Goal: Information Seeking & Learning: Learn about a topic

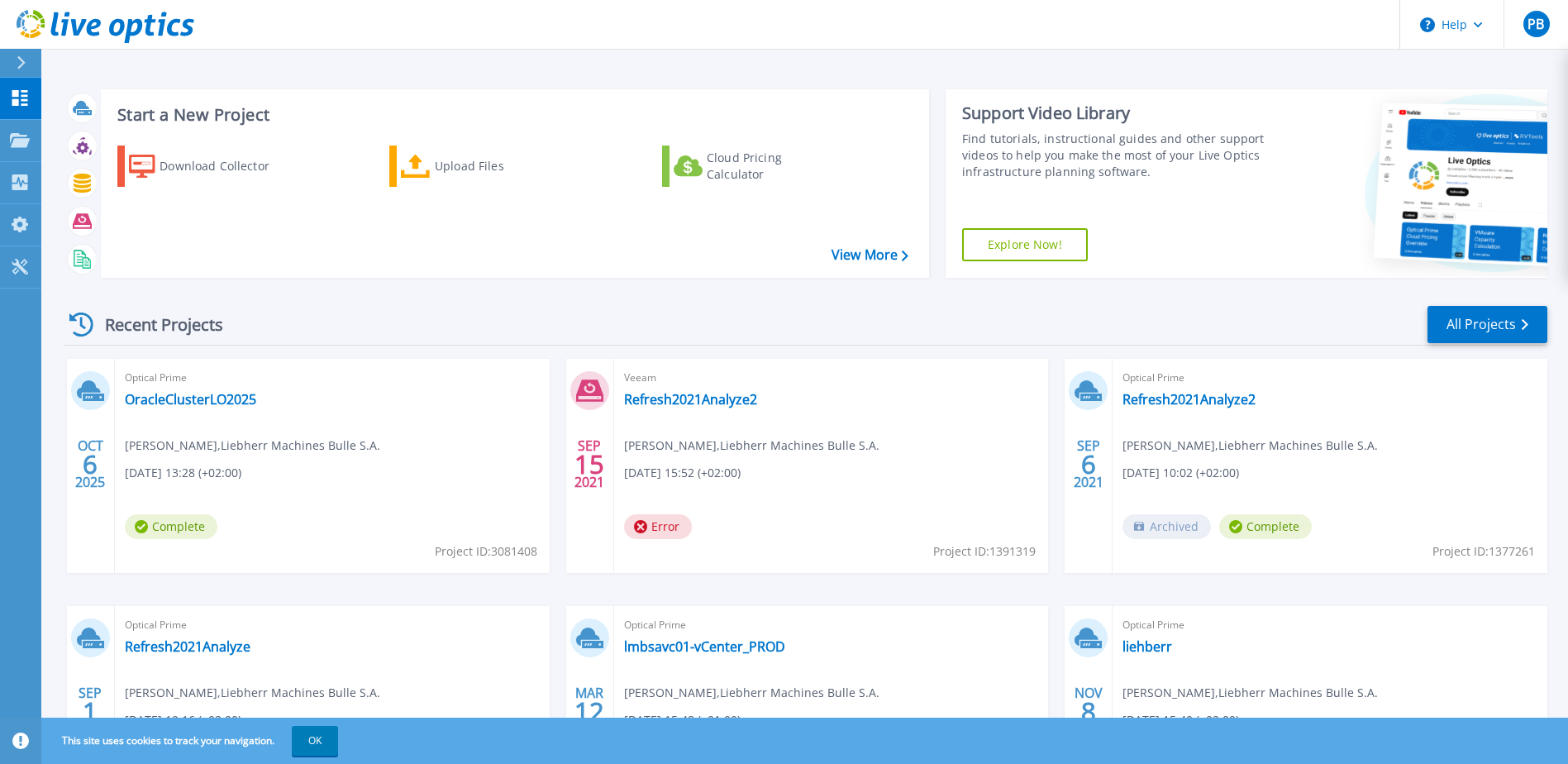
click at [197, 427] on div "Optical Prime OracleClusterLO2025 Pierre-Alain Bugnon , Liebherr Machines Bulle…" at bounding box center [332, 466] width 435 height 215
click at [195, 398] on link "OracleClusterLO2025" at bounding box center [191, 400] width 132 height 17
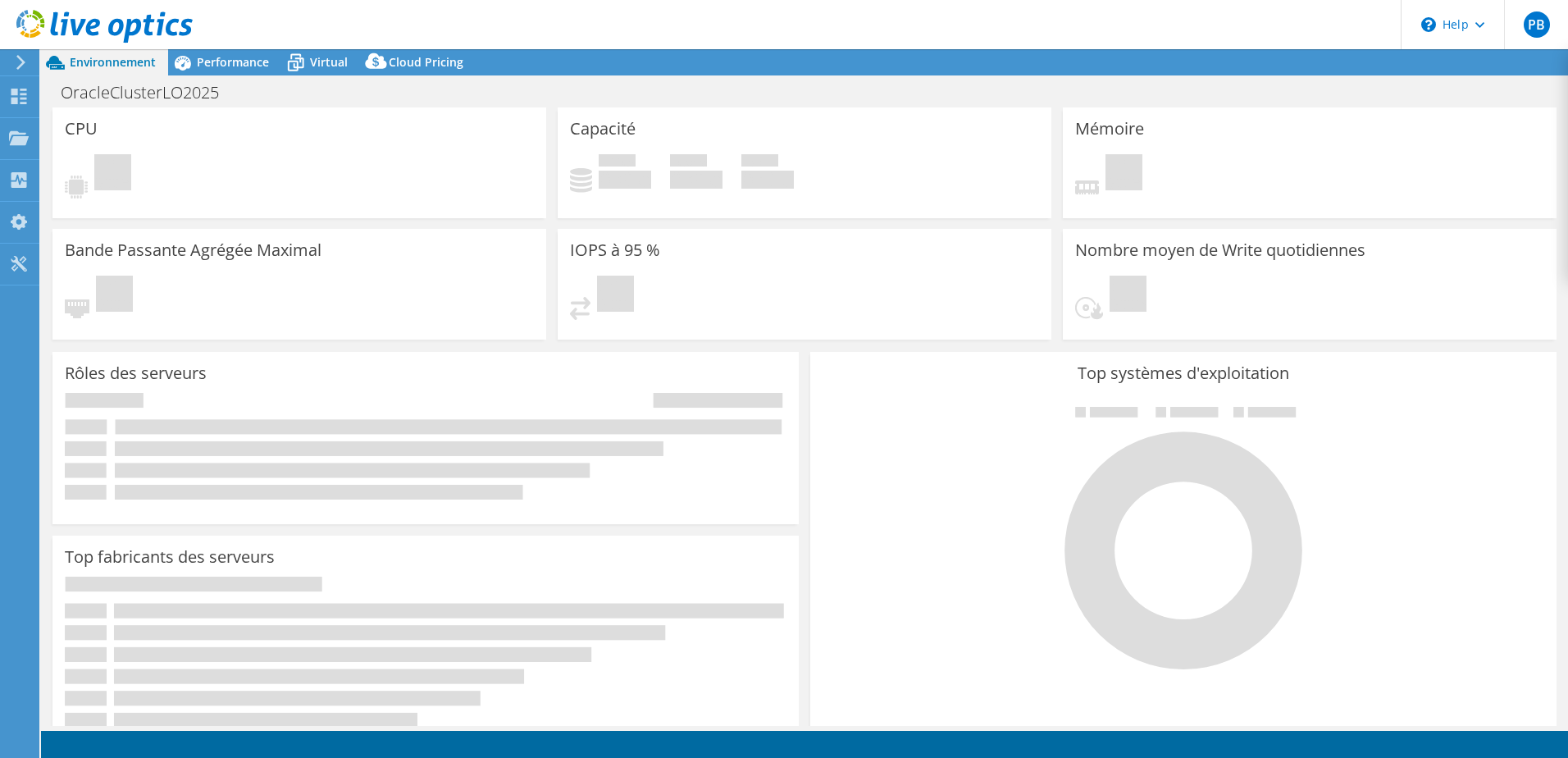
select select "USD"
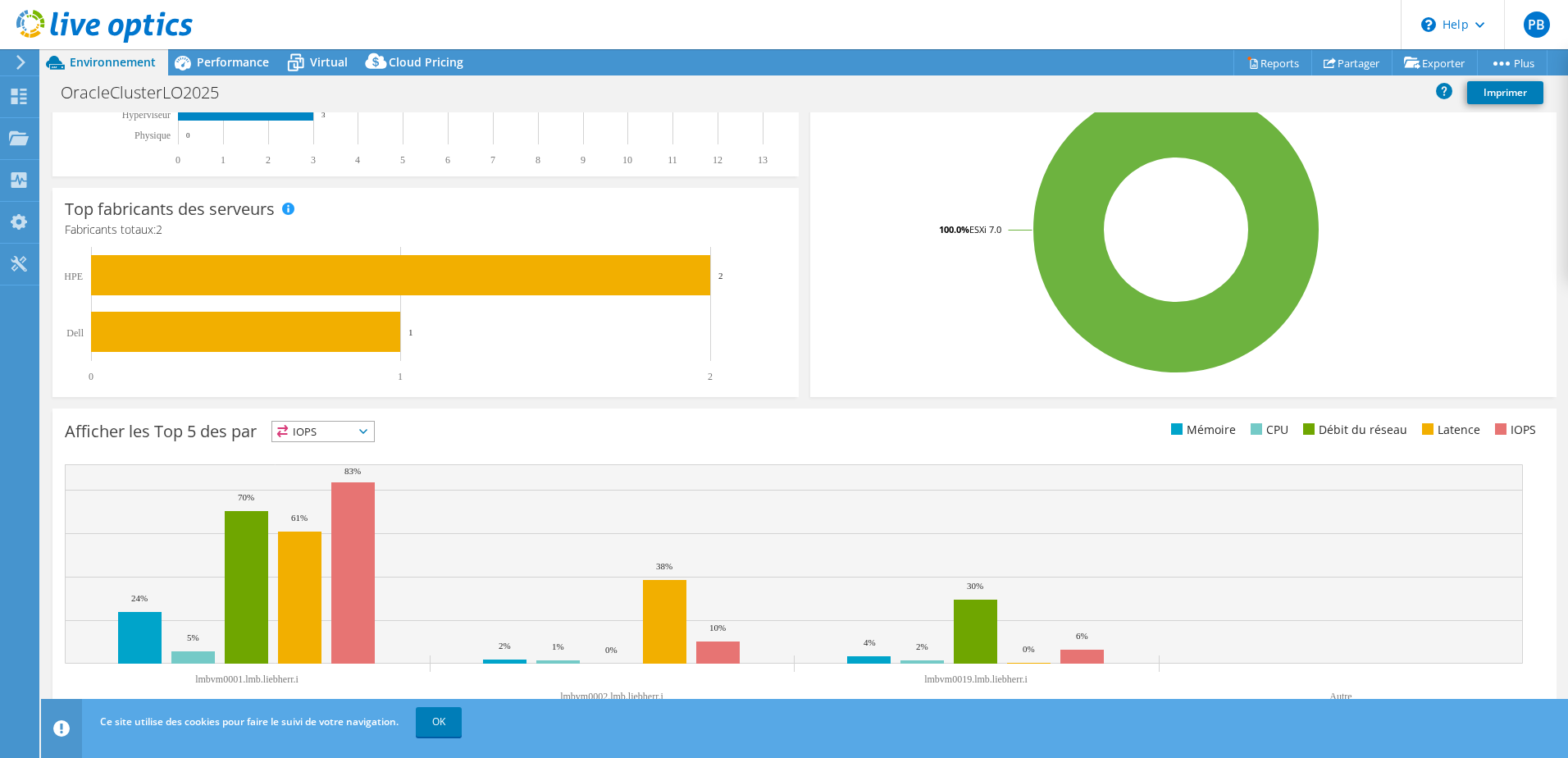
scroll to position [337, 0]
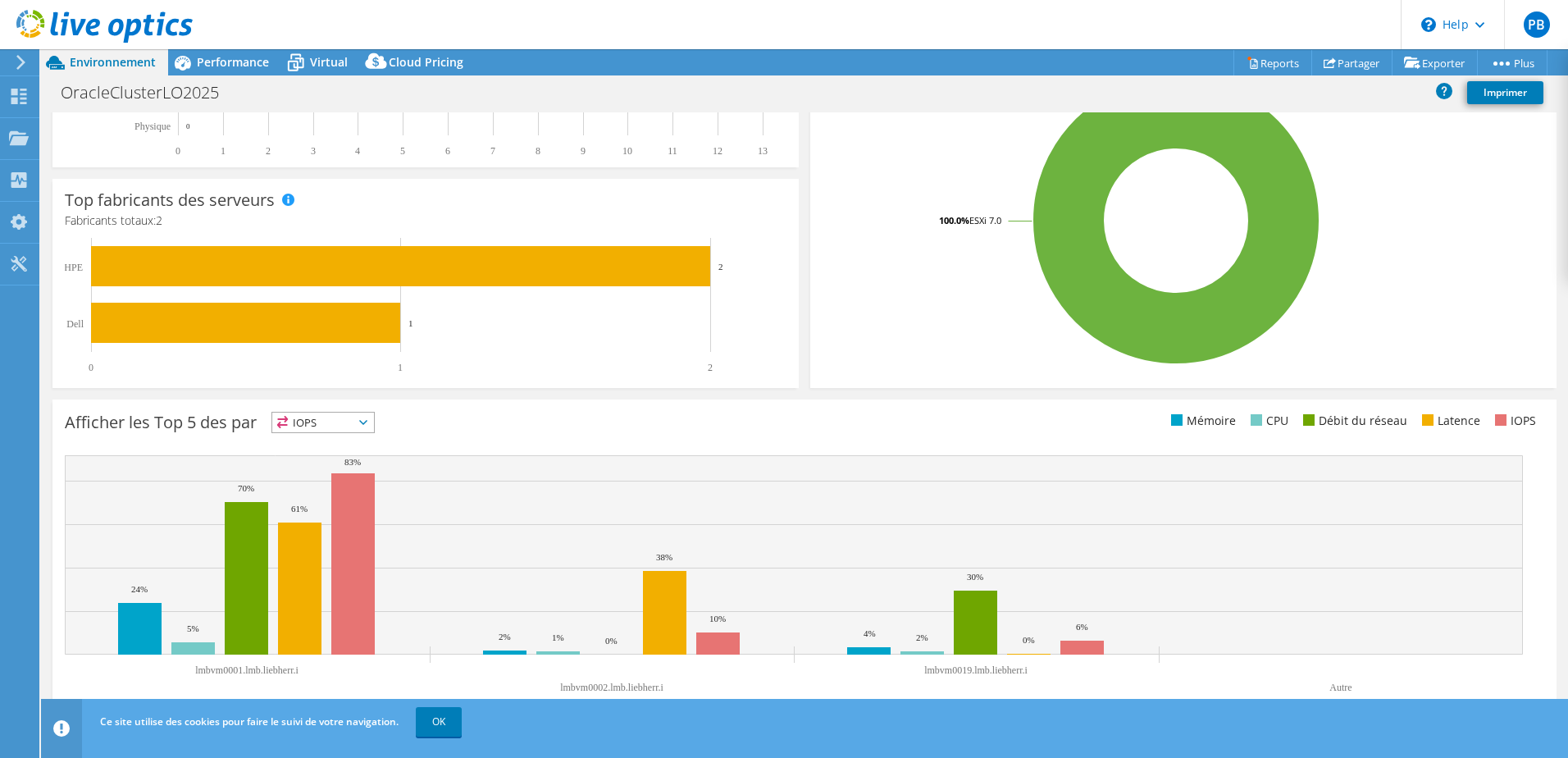
click at [368, 424] on icon at bounding box center [363, 422] width 8 height 5
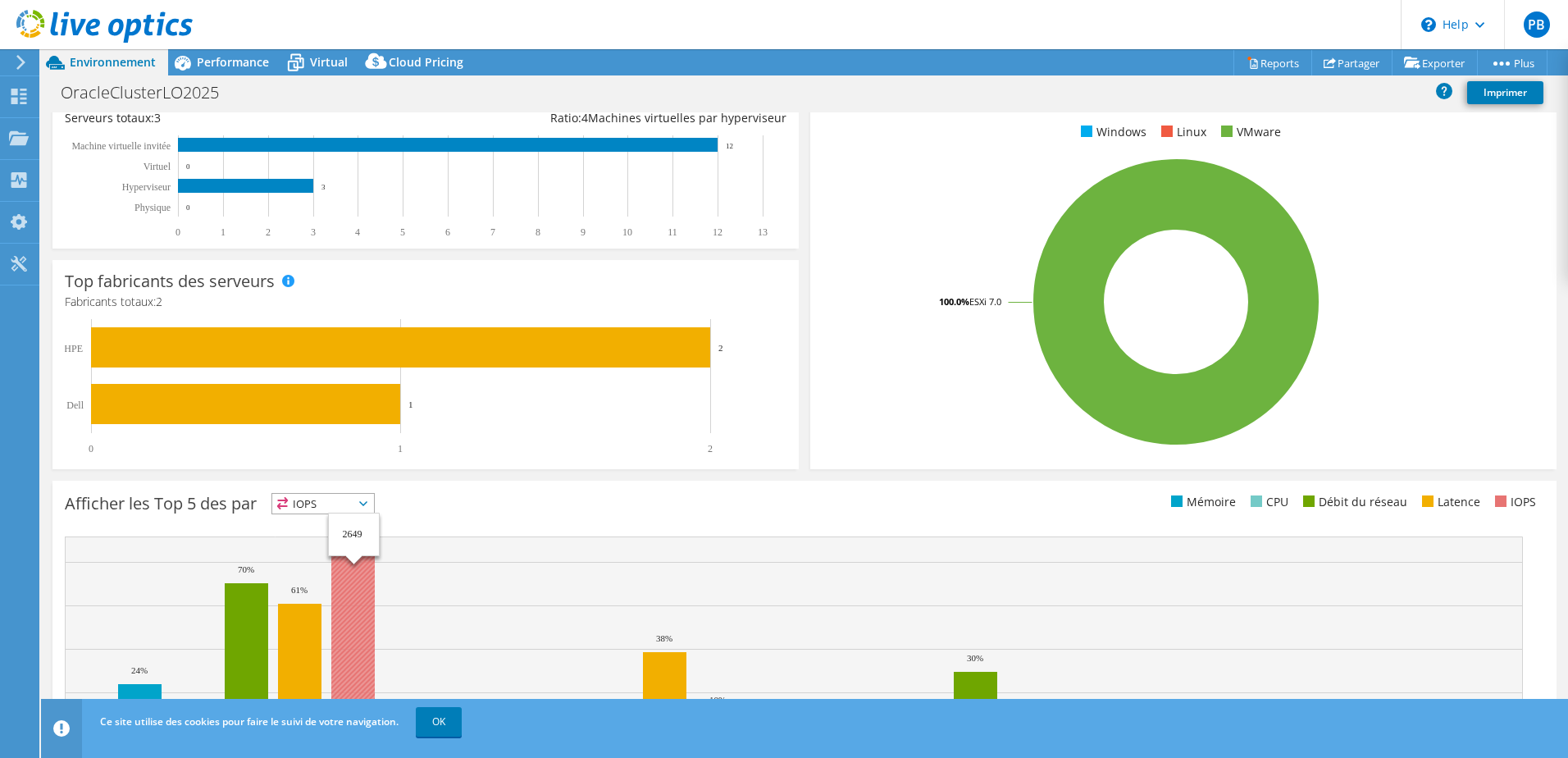
scroll to position [255, 0]
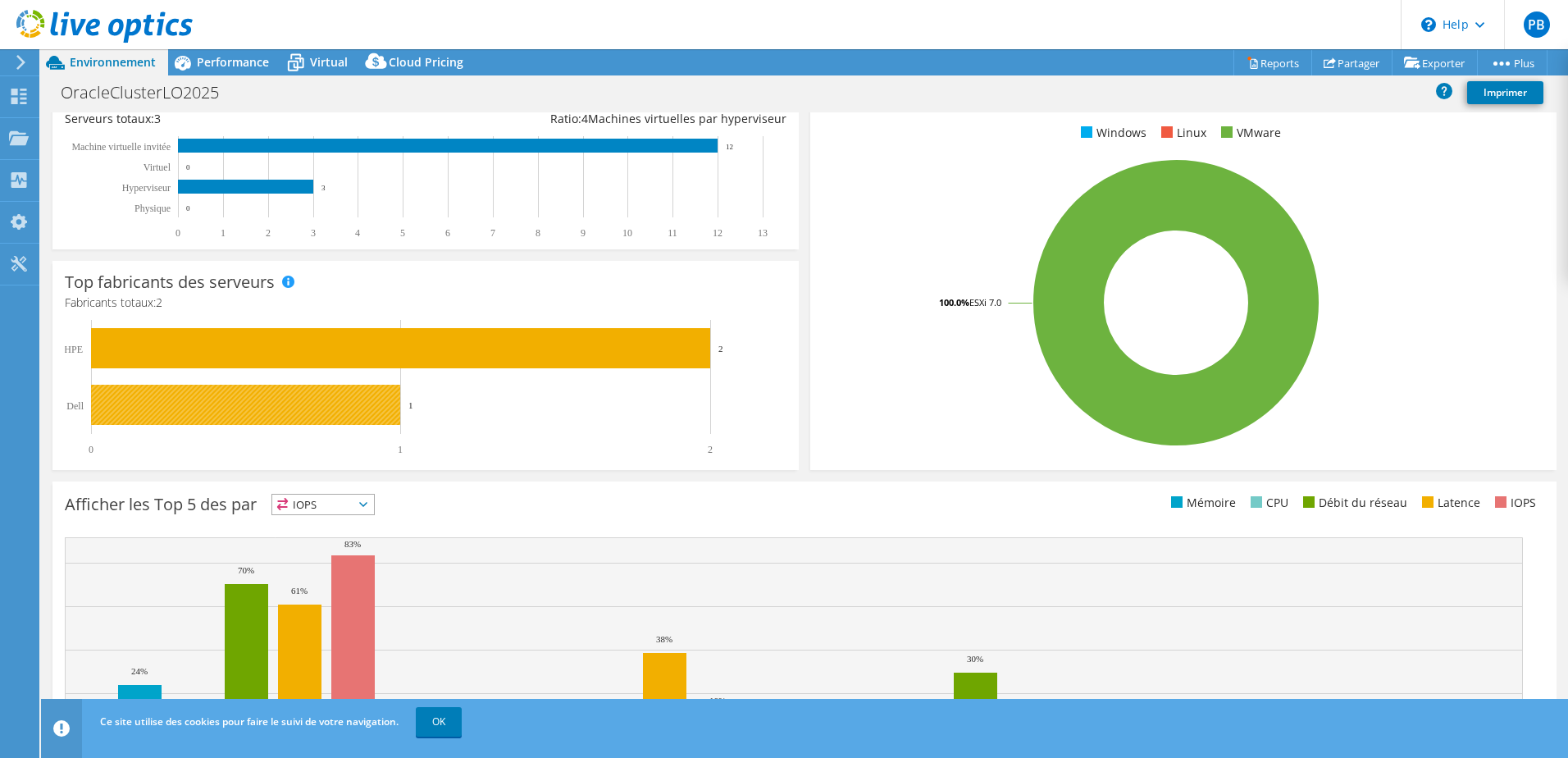
click at [217, 401] on rect at bounding box center [245, 404] width 309 height 40
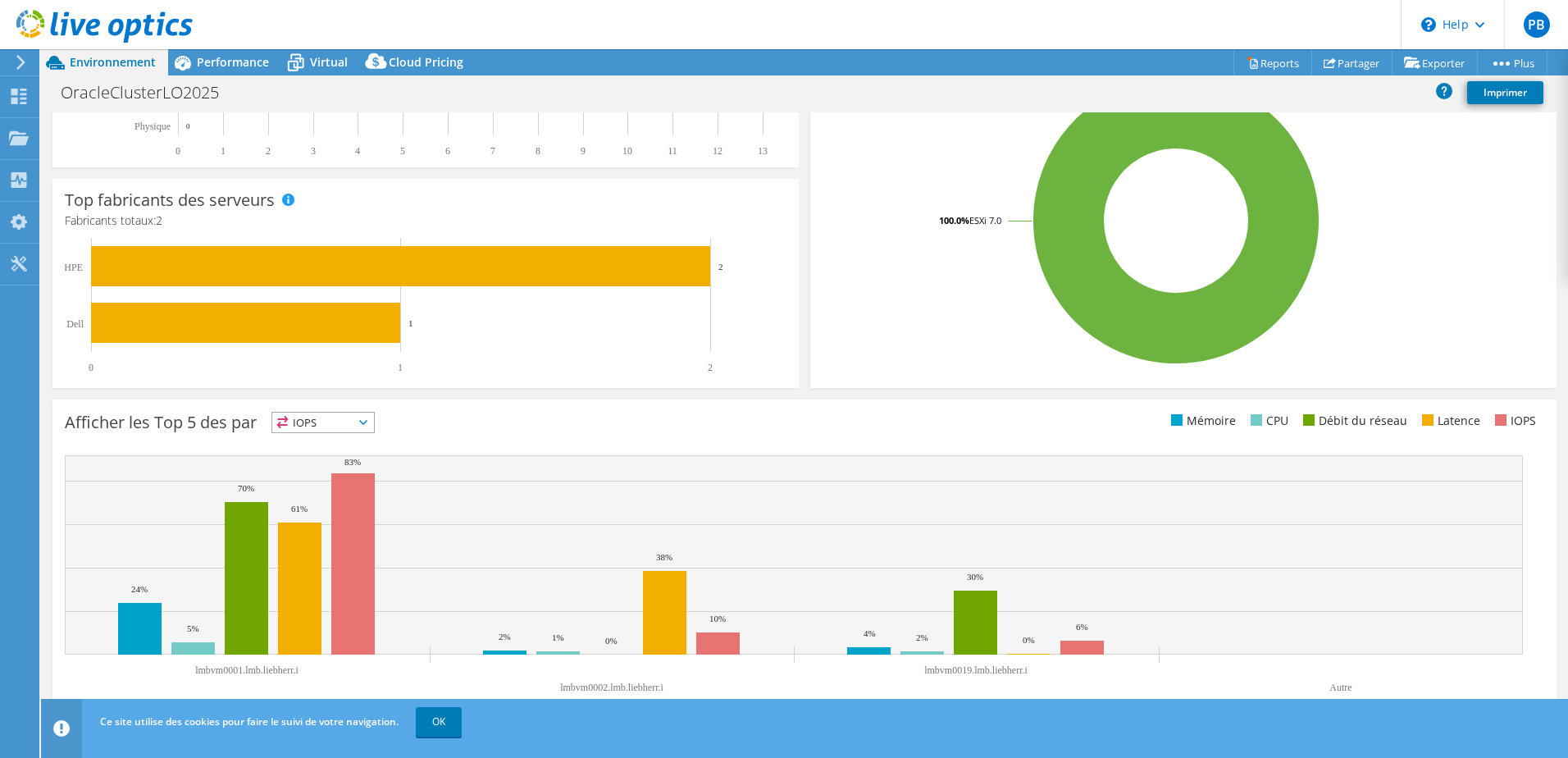
click at [374, 426] on span "IOPS" at bounding box center [323, 422] width 102 height 20
click at [317, 489] on li "CPU" at bounding box center [323, 489] width 102 height 23
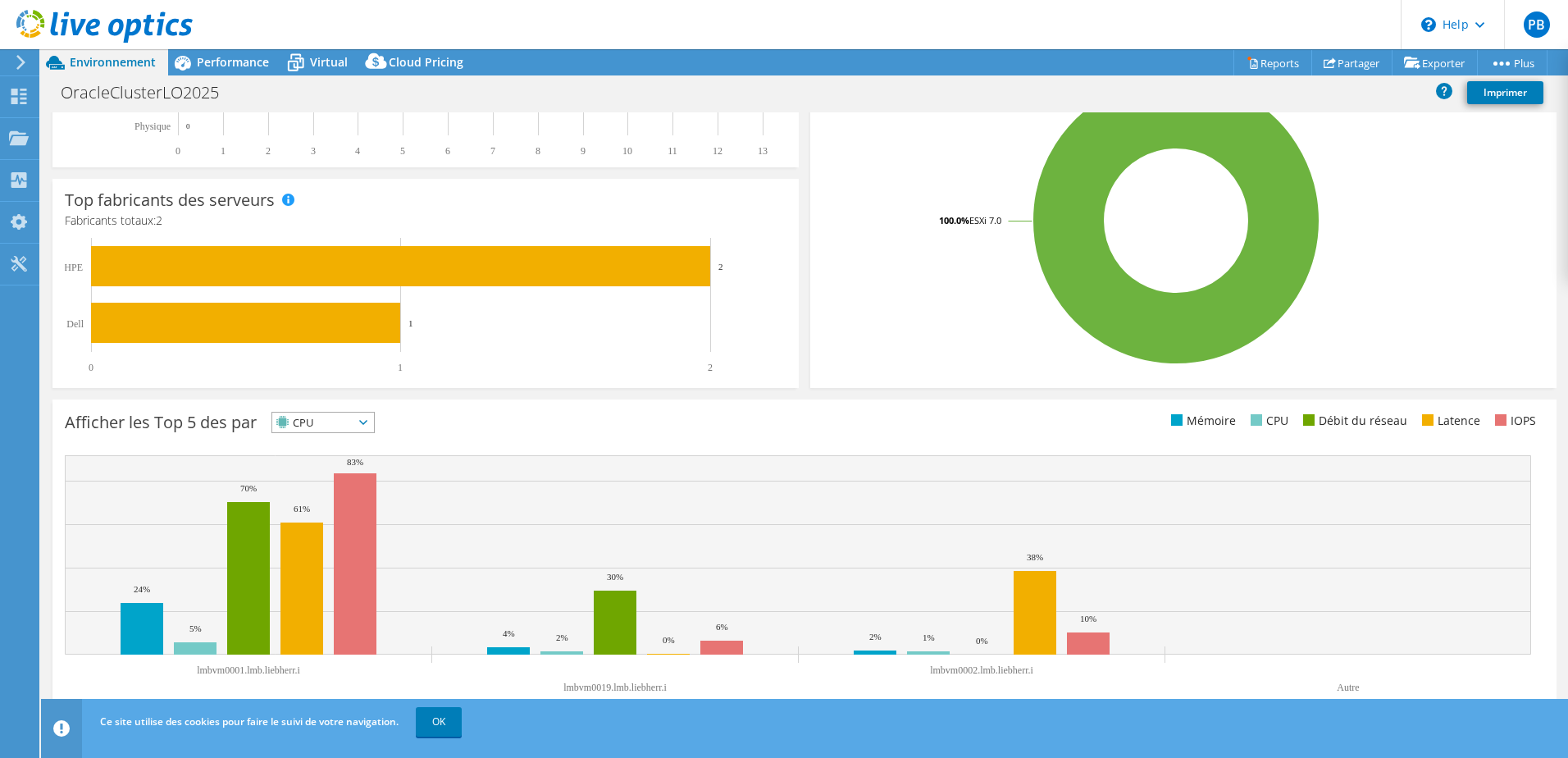
click at [368, 422] on icon at bounding box center [363, 422] width 8 height 5
click at [335, 463] on li "Mémoire" at bounding box center [323, 467] width 102 height 23
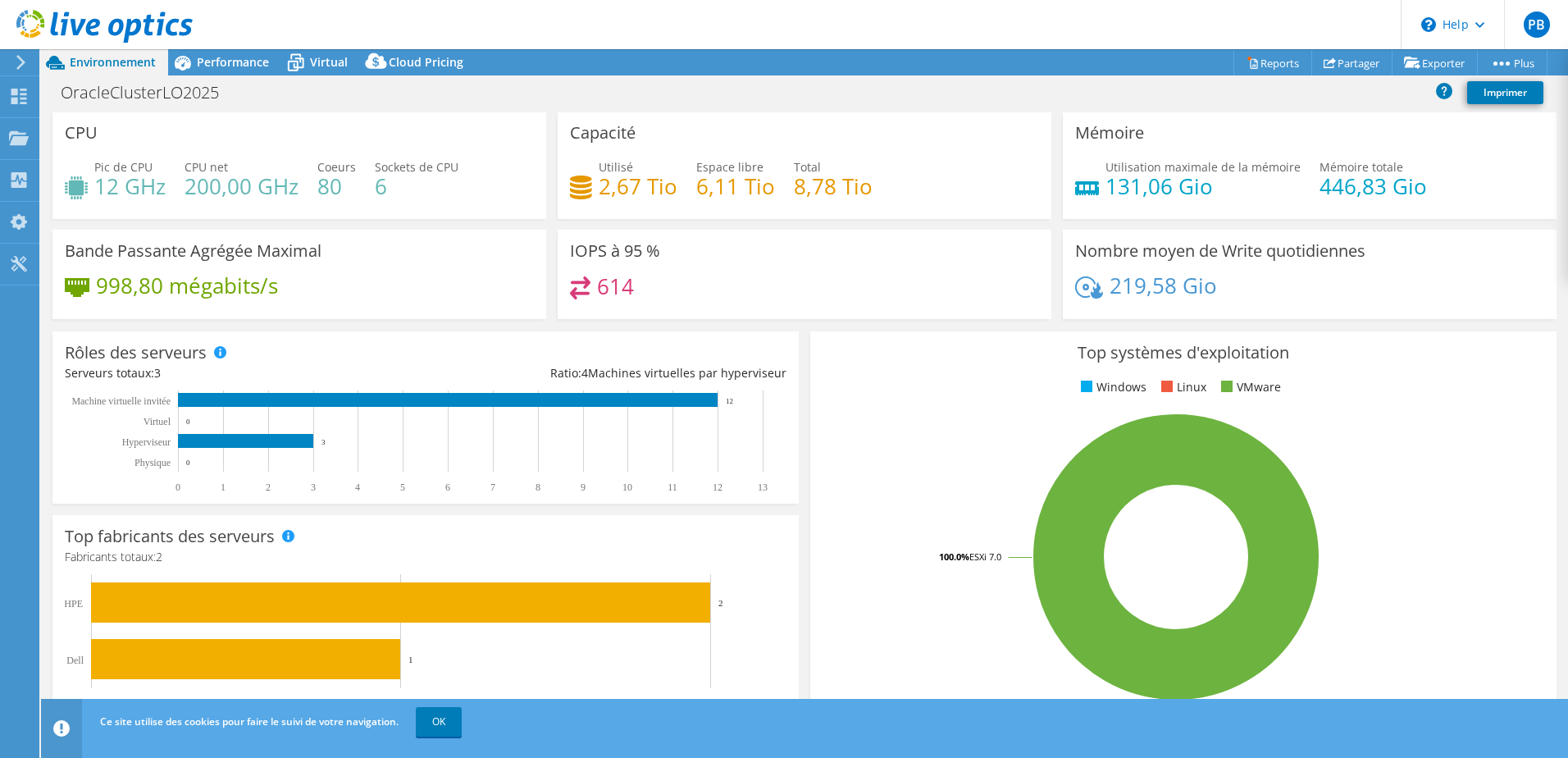
scroll to position [0, 0]
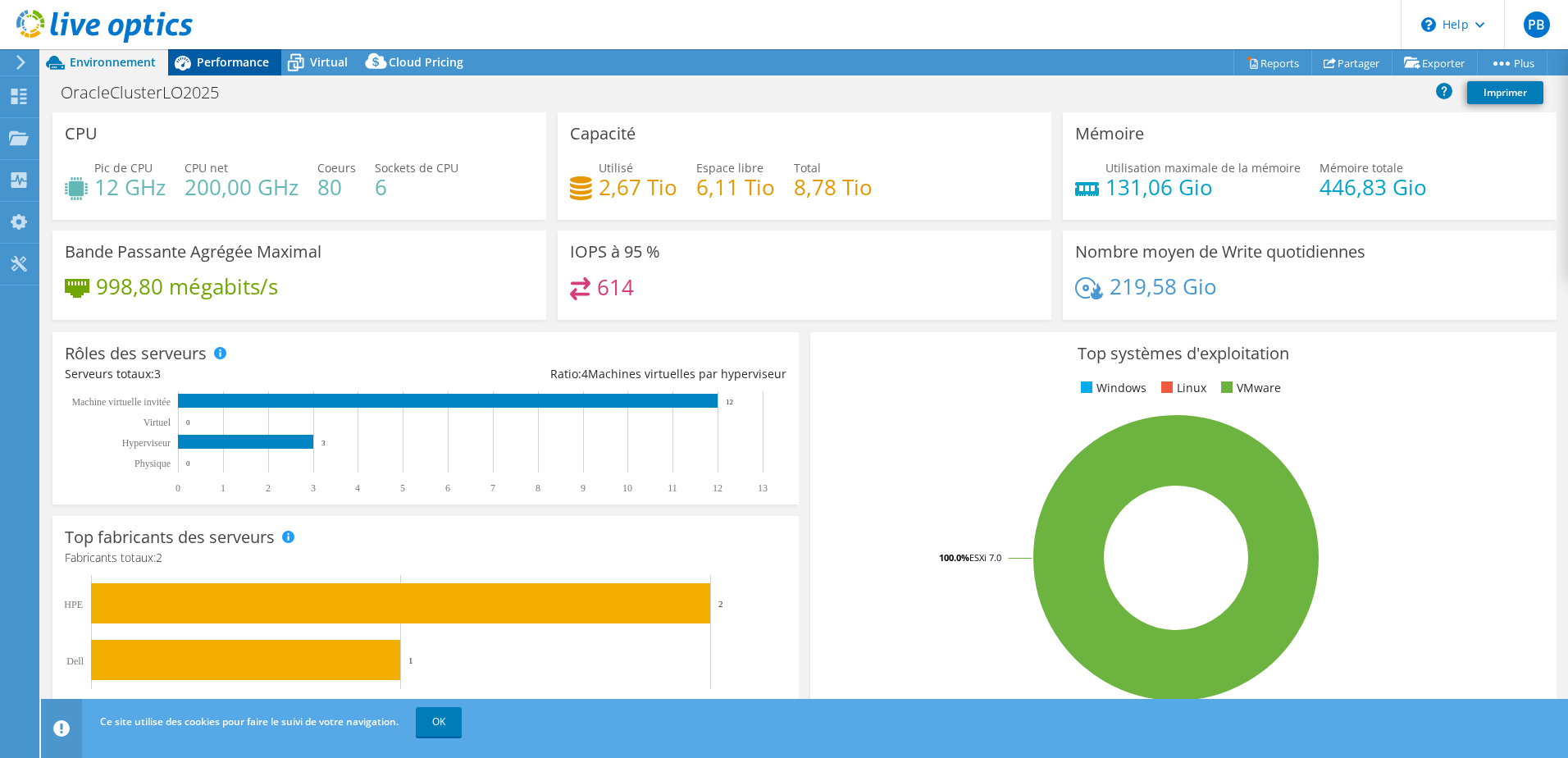
click at [224, 62] on span "Performance" at bounding box center [232, 62] width 72 height 16
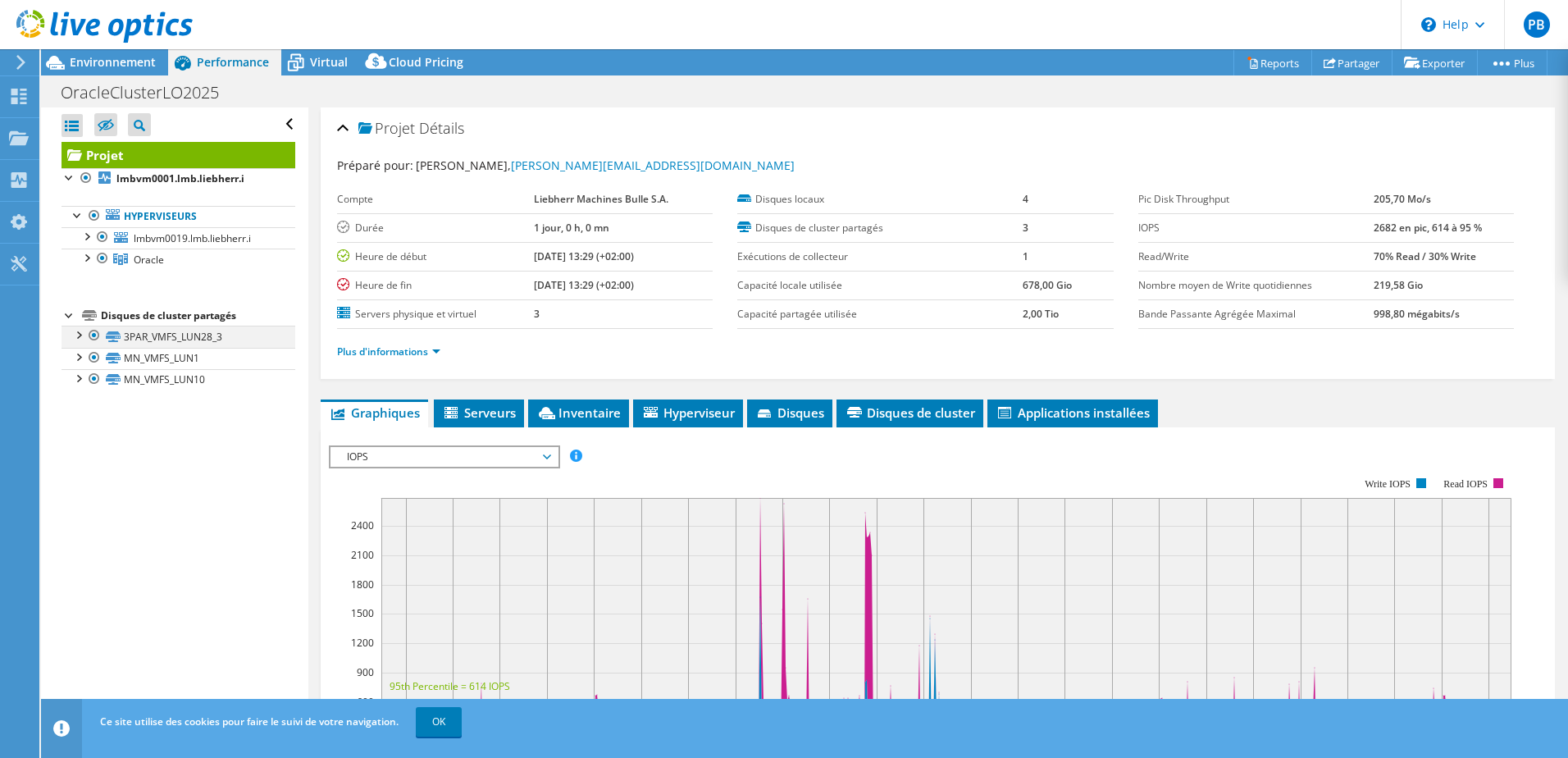
click at [75, 332] on div at bounding box center [78, 334] width 17 height 17
click at [80, 332] on div at bounding box center [78, 334] width 17 height 17
click at [82, 356] on div at bounding box center [78, 356] width 17 height 17
click at [76, 380] on div at bounding box center [78, 377] width 17 height 17
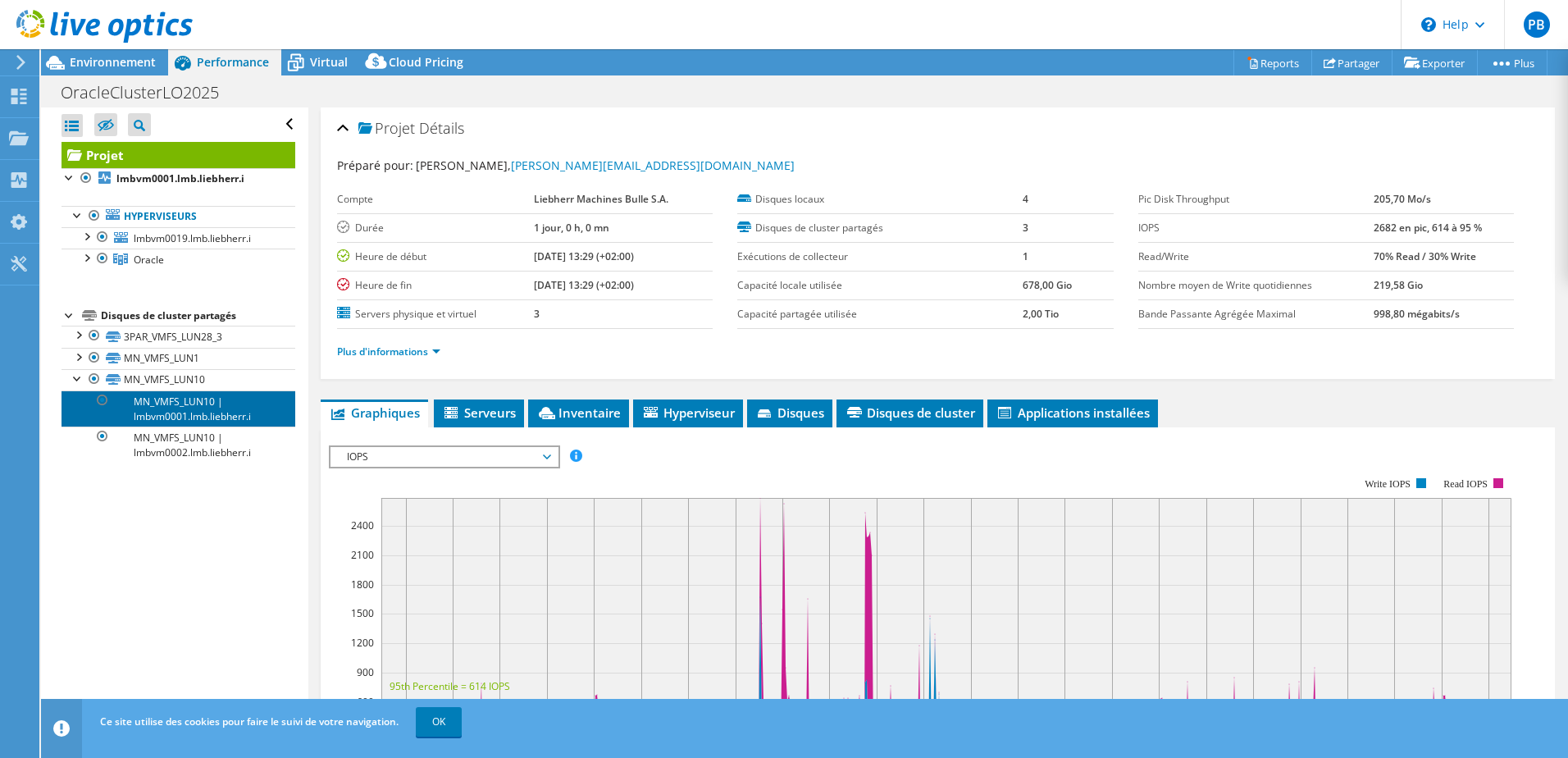
click at [138, 407] on link "MN_VMFS_LUN10 | lmbvm0001.lmb.liebherr.i" at bounding box center [178, 408] width 233 height 36
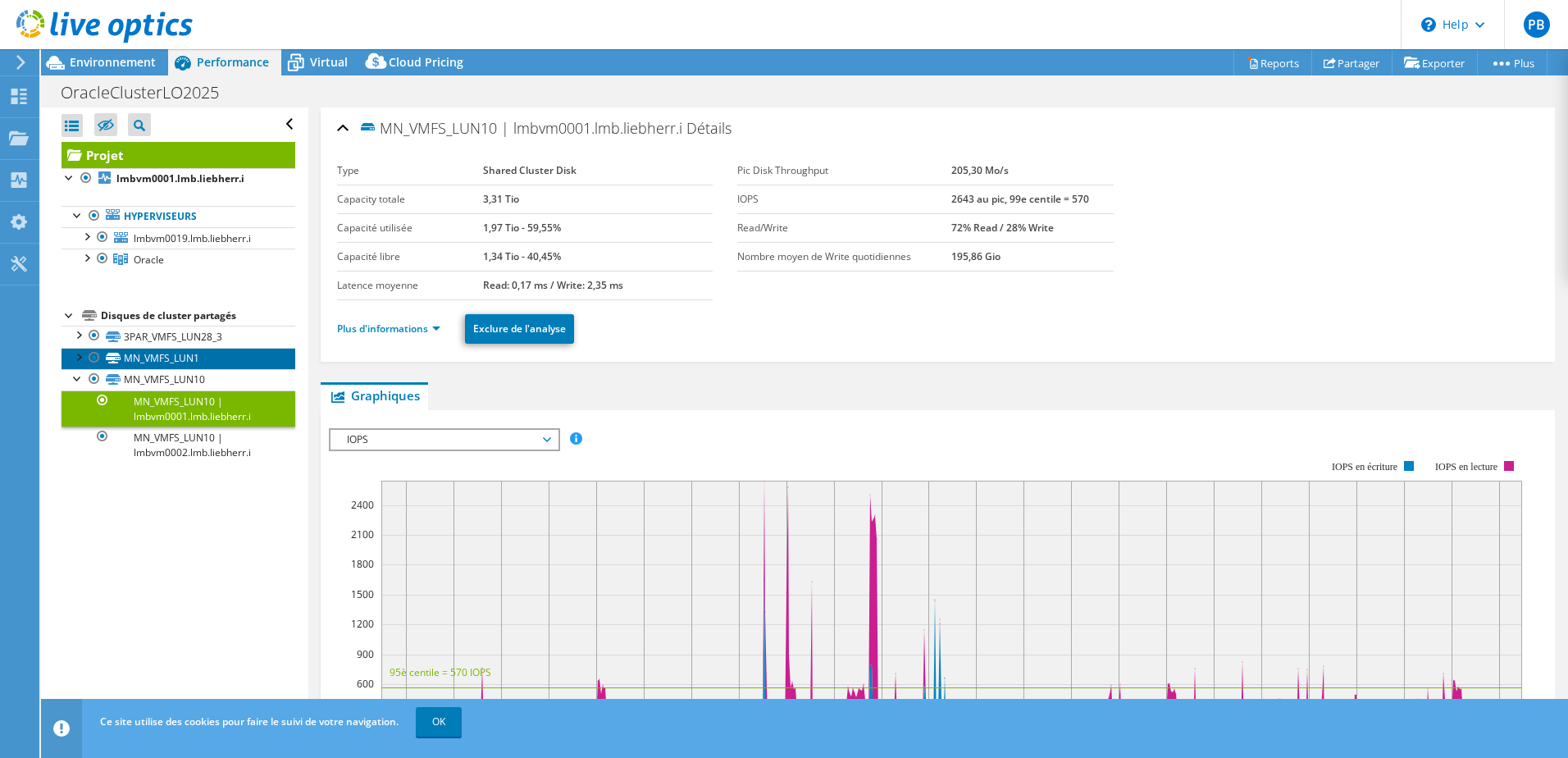
click at [188, 366] on link "MN_VMFS_LUN1" at bounding box center [178, 358] width 233 height 21
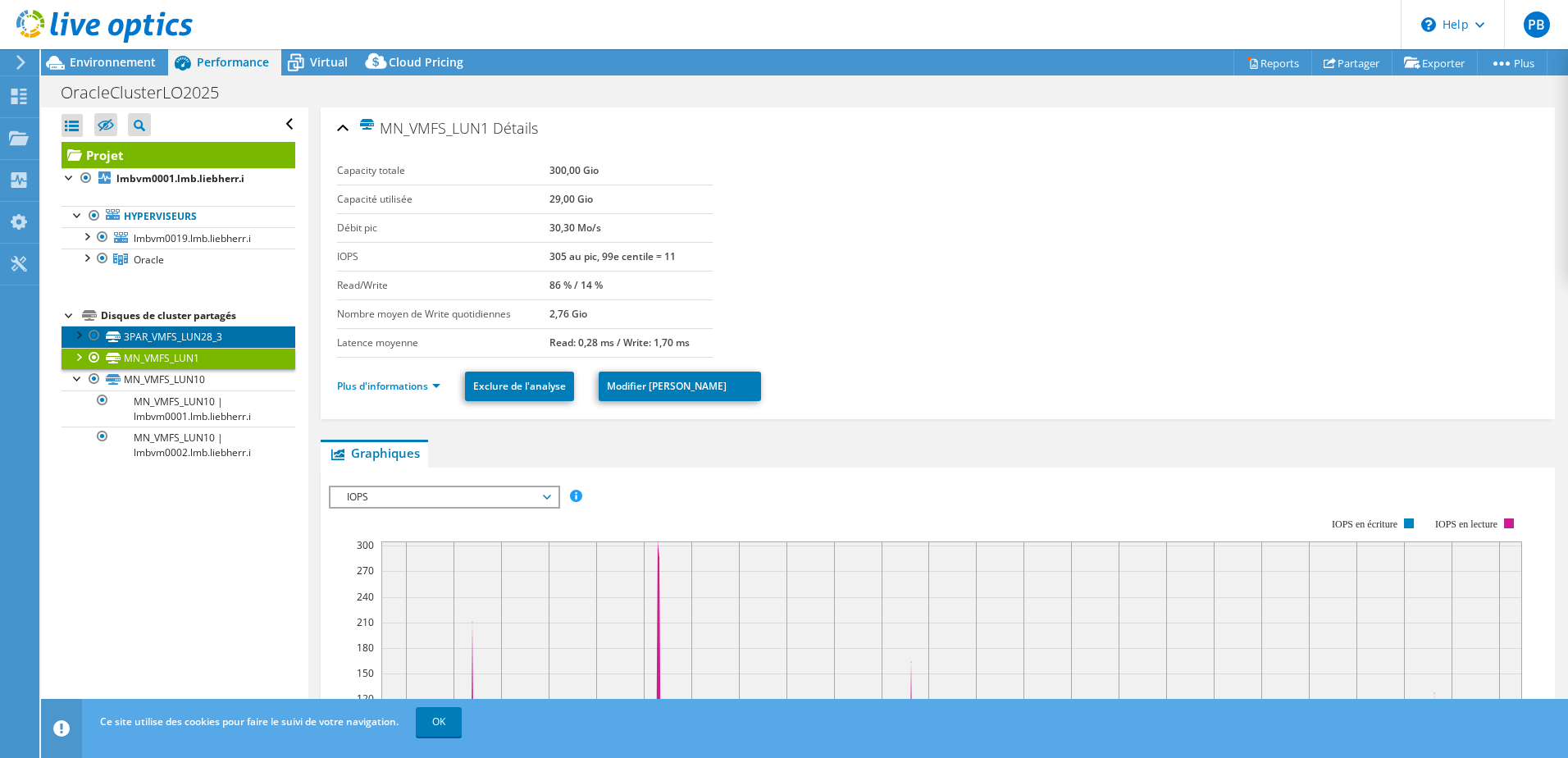
click at [194, 338] on link "3PAR_VMFS_LUN28_3" at bounding box center [178, 336] width 233 height 21
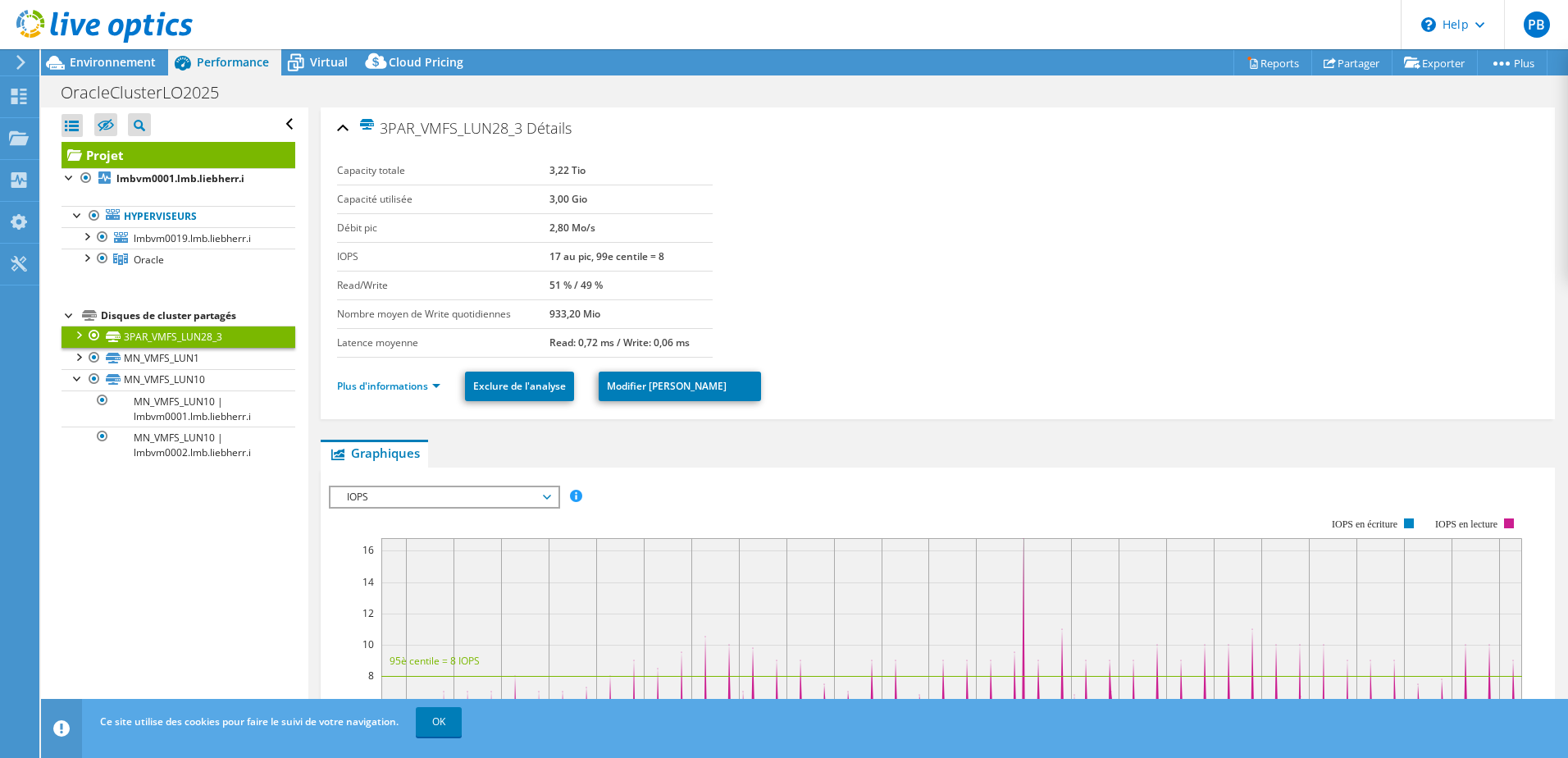
click at [79, 335] on div at bounding box center [78, 334] width 17 height 17
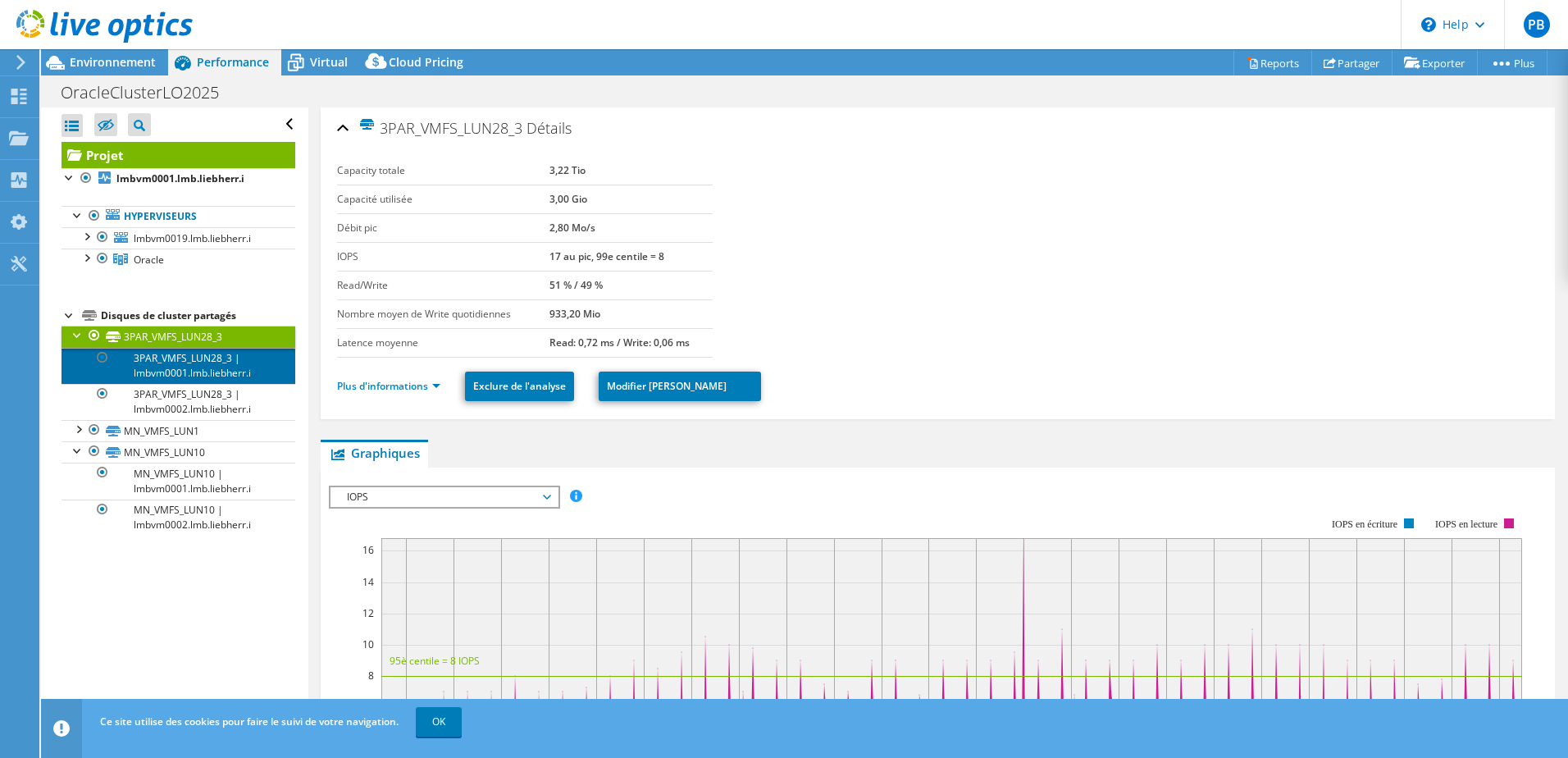
click at [173, 364] on link "3PAR_VMFS_LUN28_3 | lmbvm0001.lmb.liebherr.i" at bounding box center [178, 365] width 233 height 36
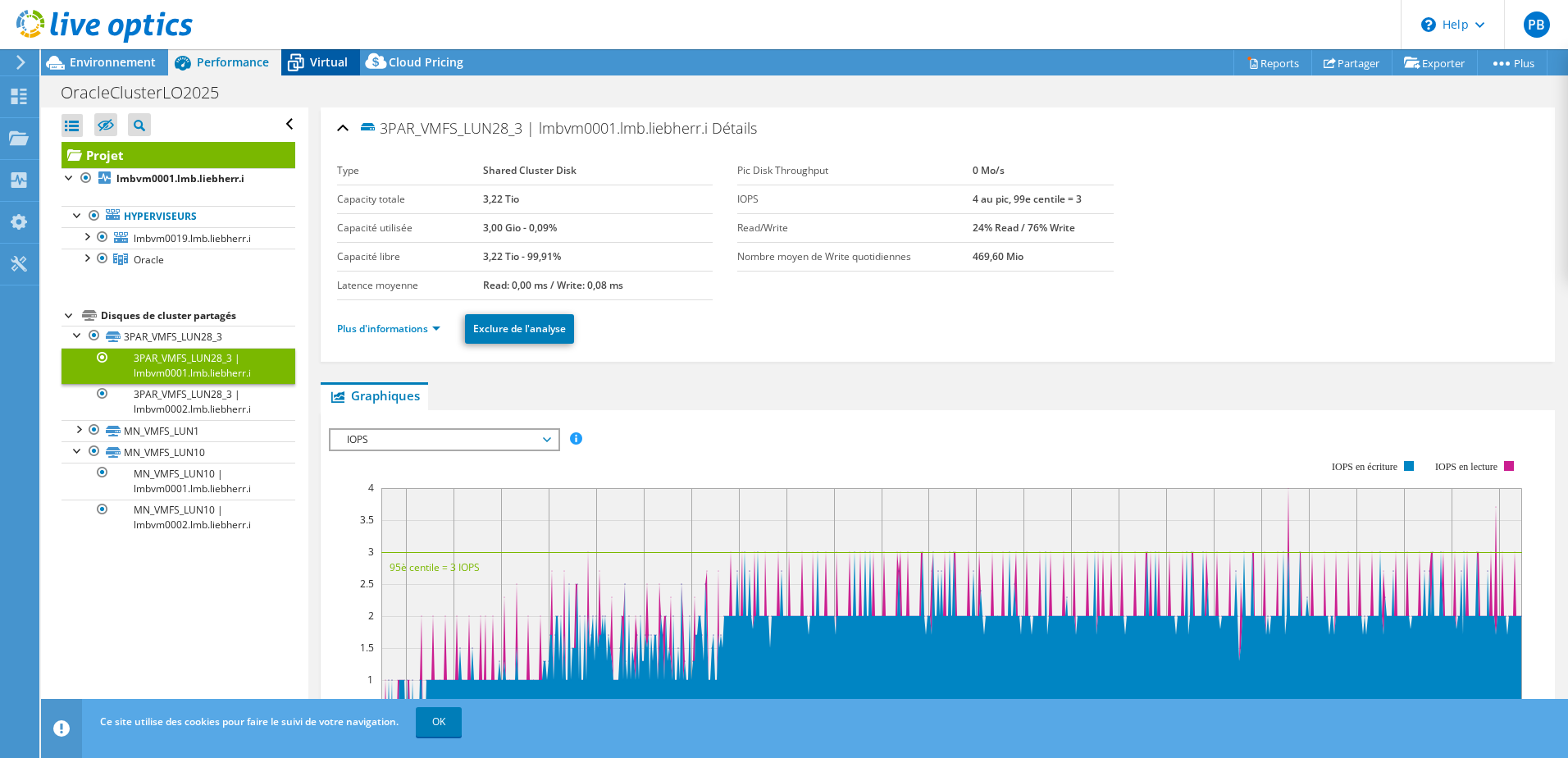
click at [321, 61] on span "Virtual" at bounding box center [329, 62] width 37 height 16
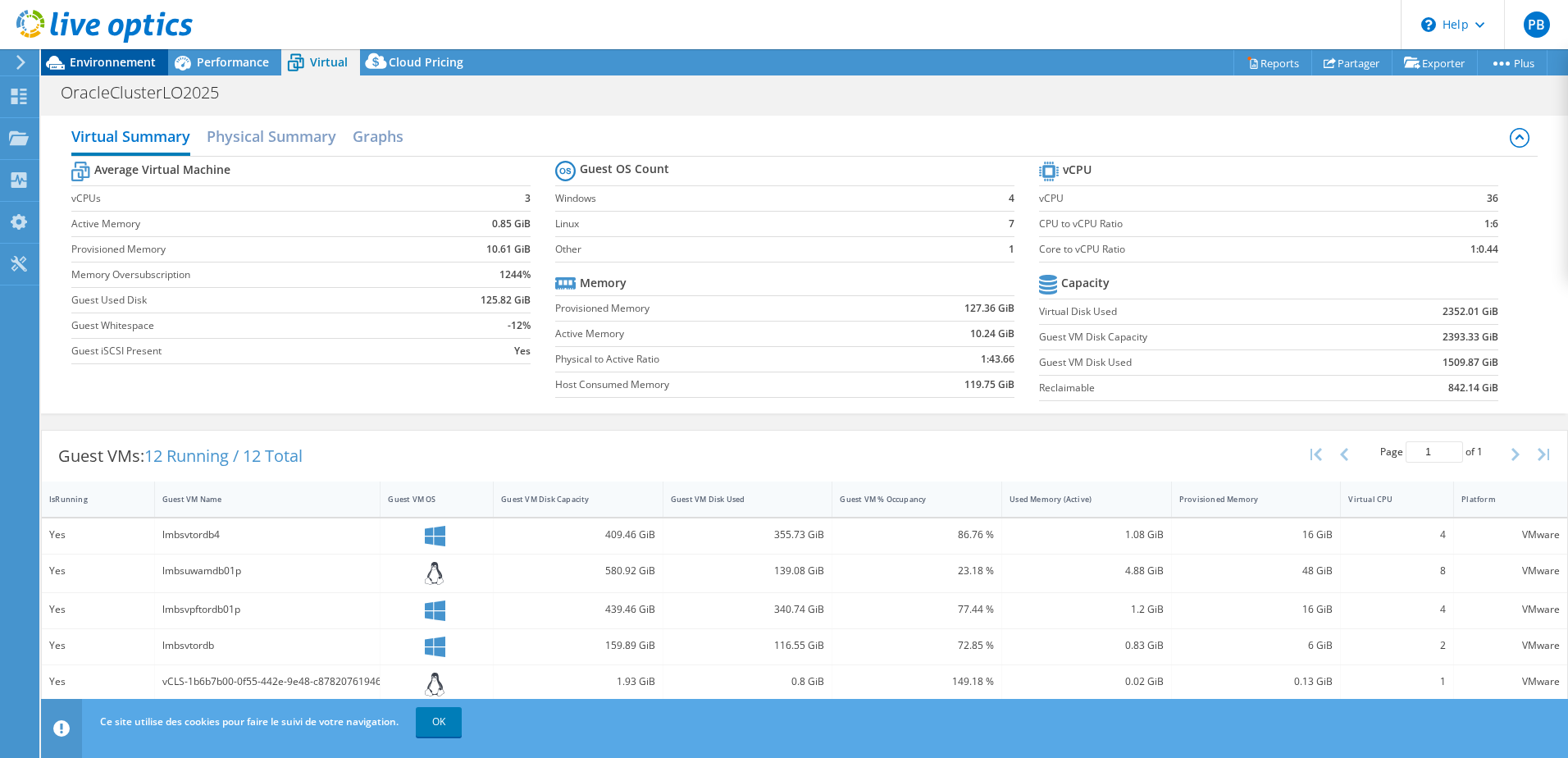
click at [101, 62] on span "Environnement" at bounding box center [113, 62] width 86 height 16
